Goal: Transaction & Acquisition: Purchase product/service

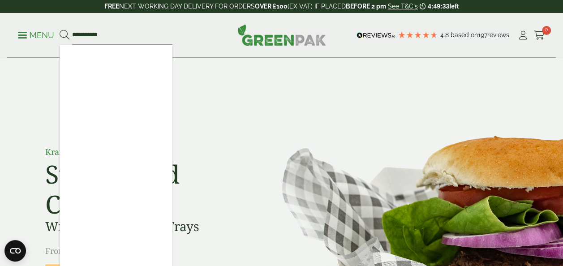
type input "**********"
click at [60, 30] on button at bounding box center [65, 36] width 10 height 12
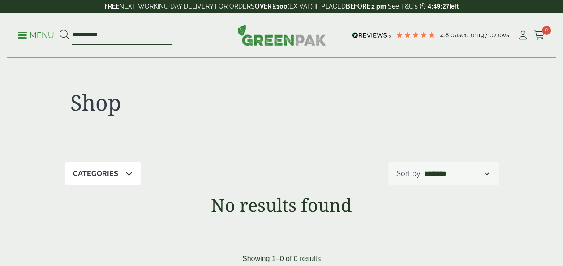
drag, startPoint x: 98, startPoint y: 35, endPoint x: 111, endPoint y: 36, distance: 13.0
click at [111, 36] on input "**********" at bounding box center [122, 35] width 100 height 19
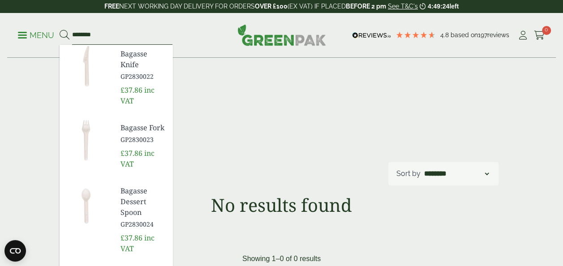
type input "*******"
click at [60, 30] on button at bounding box center [65, 36] width 10 height 12
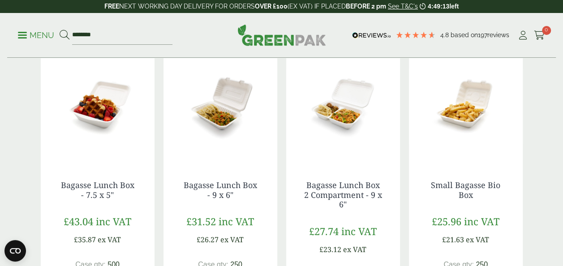
scroll to position [716, 0]
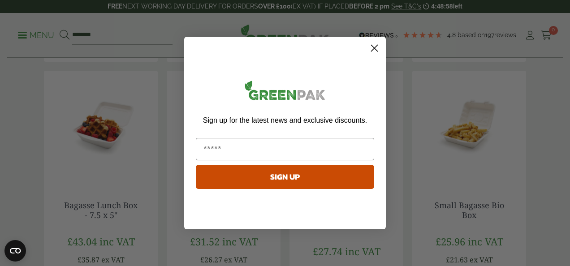
click at [374, 50] on circle "Close dialog" at bounding box center [374, 48] width 15 height 15
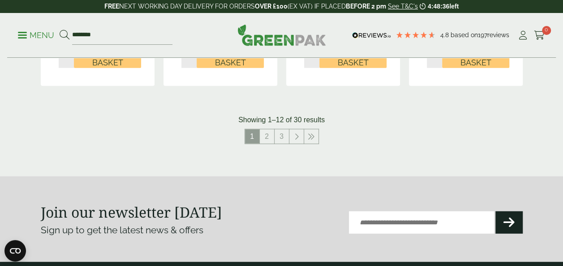
scroll to position [985, 0]
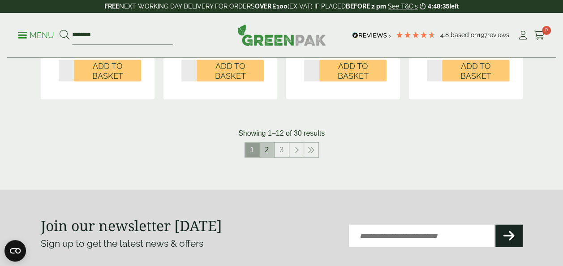
click at [267, 152] on link "2" at bounding box center [267, 150] width 14 height 14
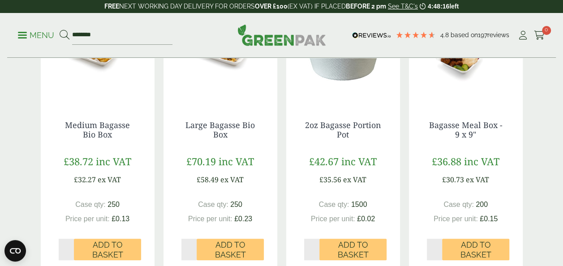
scroll to position [224, 0]
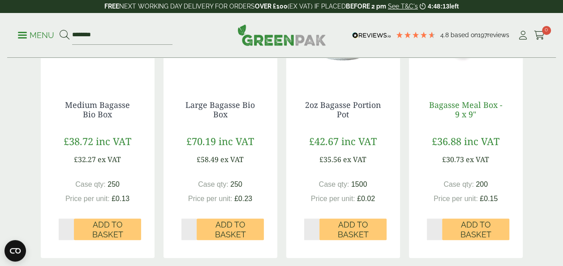
click at [470, 103] on link "Bagasse Meal Box - 9 x 9"" at bounding box center [465, 109] width 73 height 21
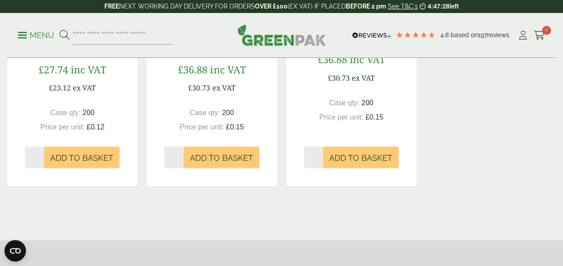
scroll to position [672, 0]
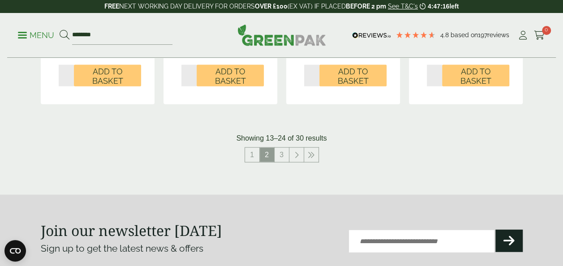
scroll to position [985, 0]
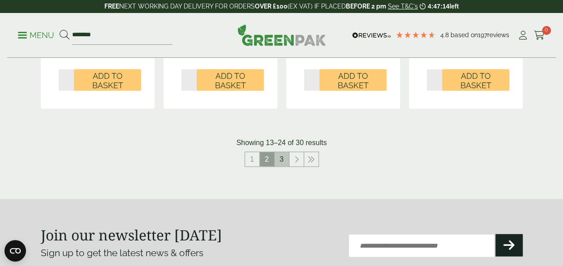
click at [283, 161] on link "3" at bounding box center [282, 159] width 14 height 14
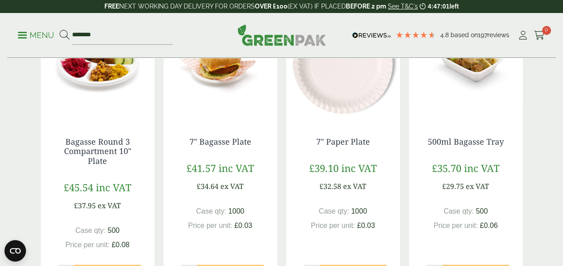
scroll to position [186, 0]
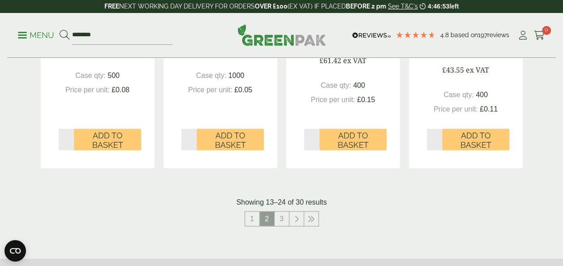
scroll to position [1040, 0]
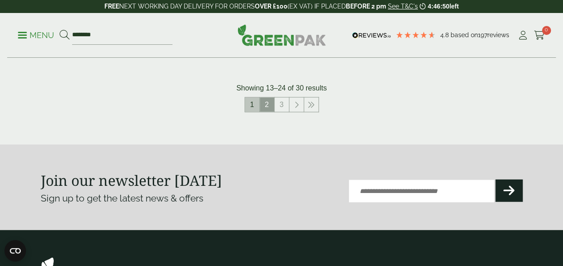
click at [250, 100] on link "1" at bounding box center [252, 105] width 14 height 14
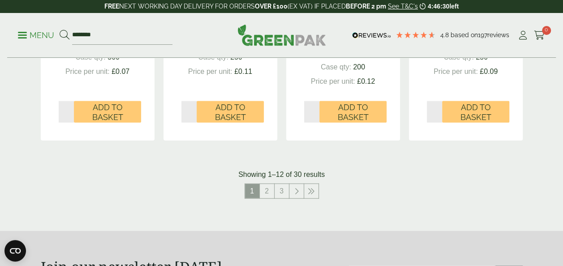
scroll to position [950, 0]
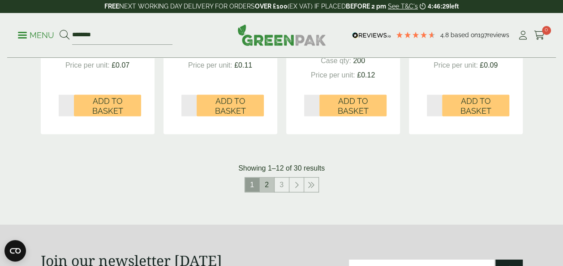
click at [263, 182] on link "2" at bounding box center [267, 185] width 14 height 14
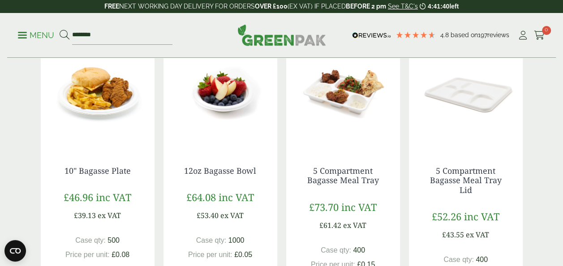
scroll to position [950, 0]
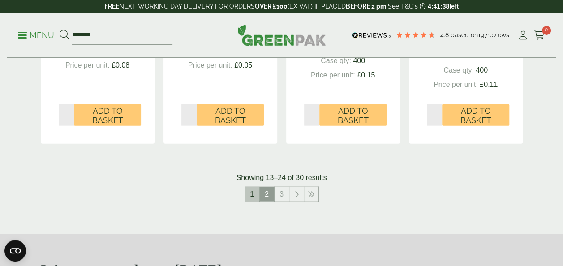
click at [253, 201] on link "1" at bounding box center [252, 194] width 14 height 14
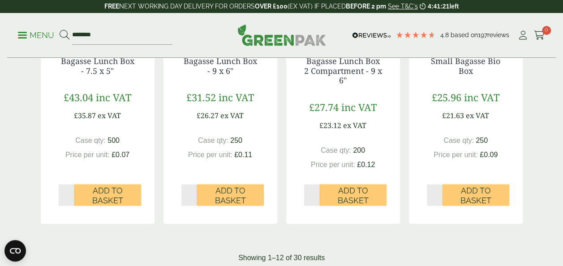
scroll to position [1040, 0]
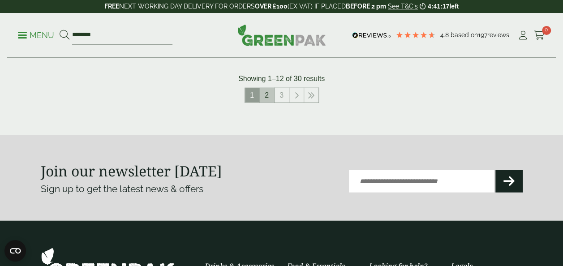
click at [264, 98] on link "2" at bounding box center [267, 95] width 14 height 14
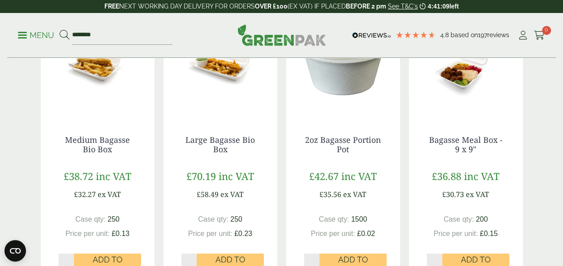
scroll to position [234, 0]
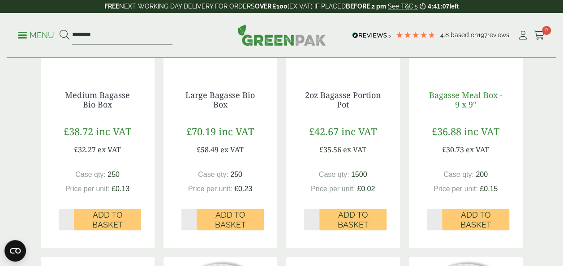
click at [462, 95] on link "Bagasse Meal Box - 9 x 9"" at bounding box center [465, 100] width 73 height 21
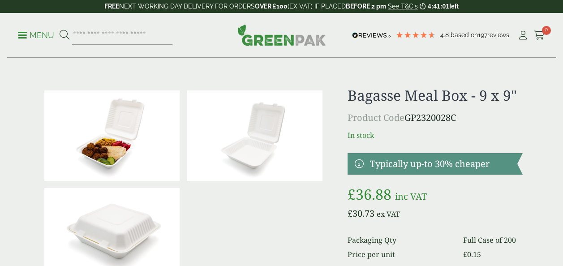
scroll to position [134, 0]
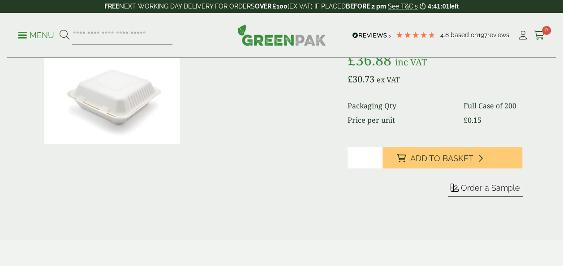
click at [485, 190] on span "Order a Sample" at bounding box center [490, 187] width 59 height 9
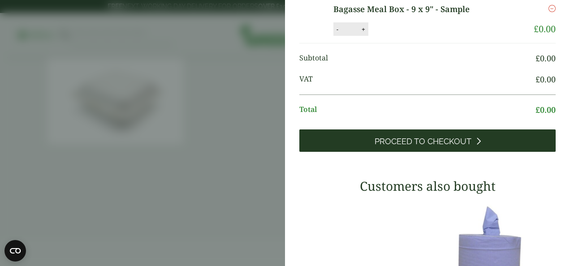
scroll to position [42, 0]
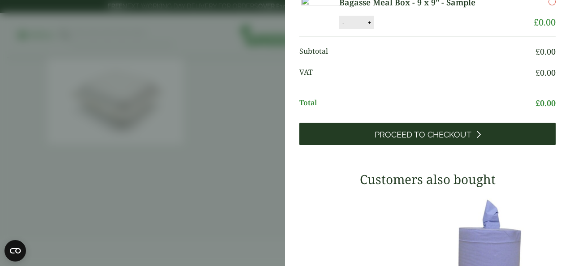
click at [406, 140] on span "Proceed to Checkout" at bounding box center [422, 135] width 97 height 10
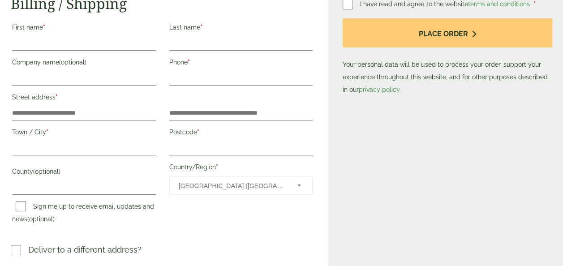
scroll to position [134, 0]
